Goal: Use online tool/utility

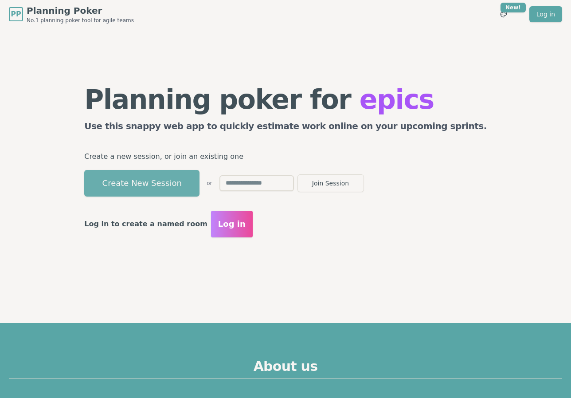
click at [197, 171] on button "Create New Session" at bounding box center [141, 183] width 115 height 27
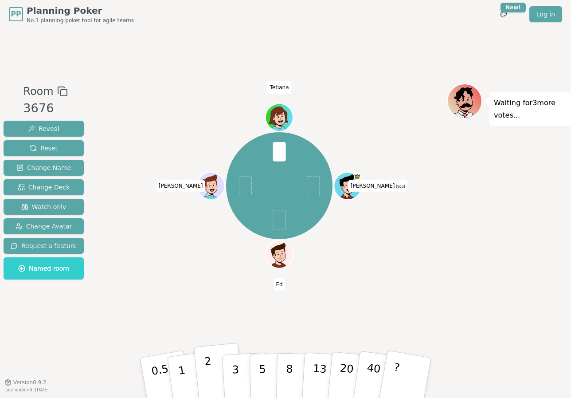
click at [217, 371] on button "2" at bounding box center [219, 378] width 51 height 71
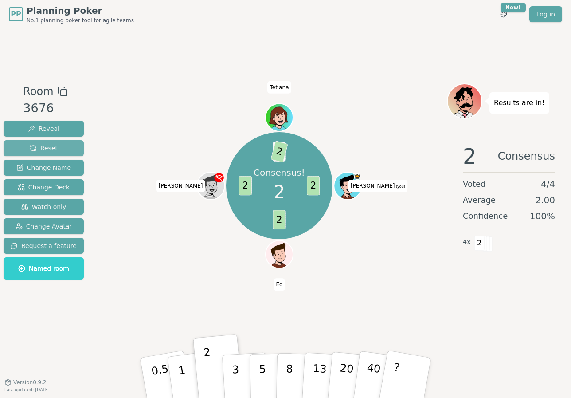
click at [54, 152] on span "Reset" at bounding box center [44, 148] width 28 height 9
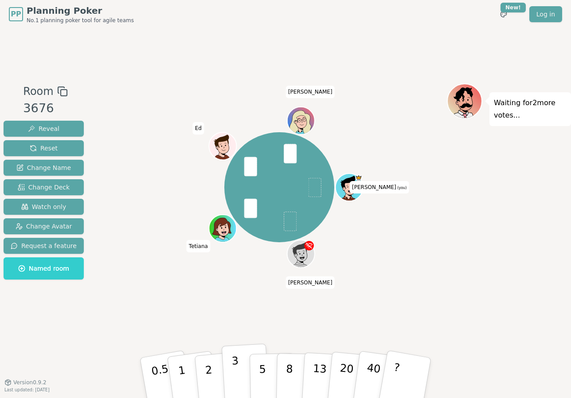
click at [240, 373] on button "3" at bounding box center [246, 377] width 48 height 69
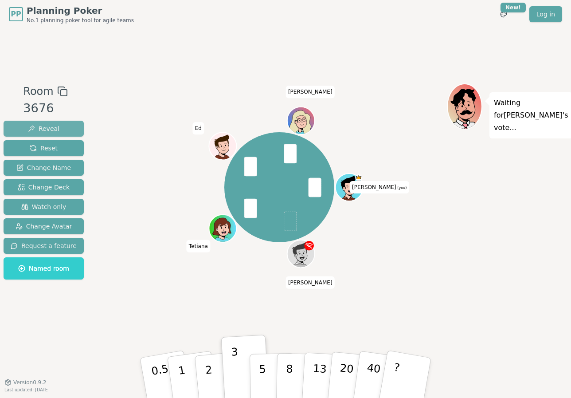
click at [65, 128] on button "Reveal" at bounding box center [44, 129] width 80 height 16
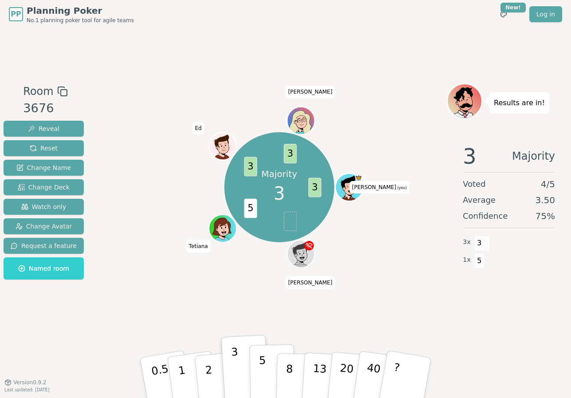
click at [261, 363] on p "5" at bounding box center [263, 378] width 8 height 48
